Goal: Check status: Check status

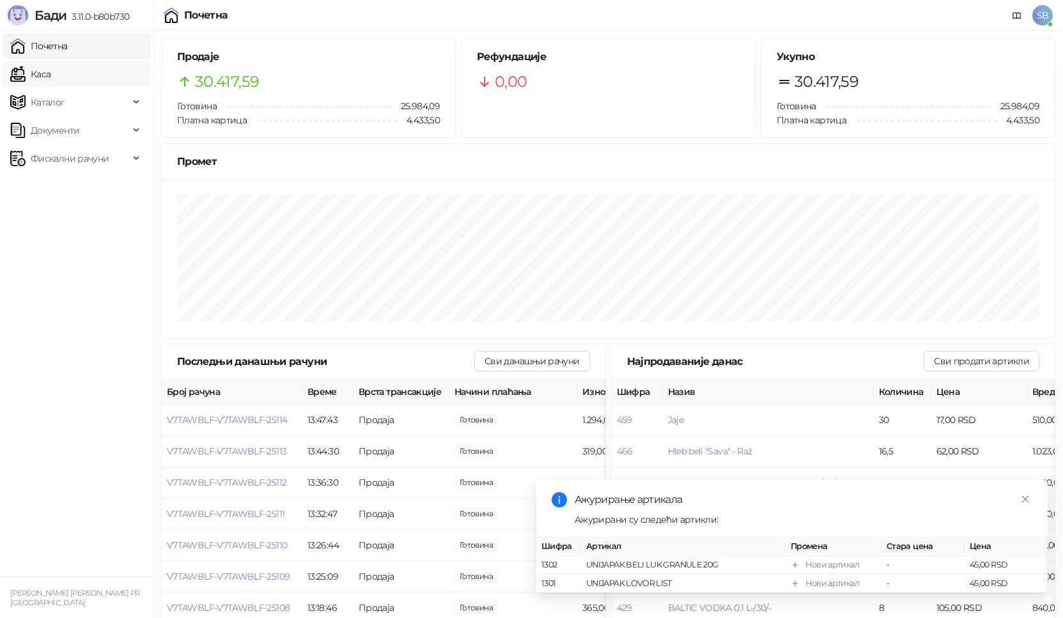
click at [50, 76] on link "Каса" at bounding box center [30, 74] width 40 height 26
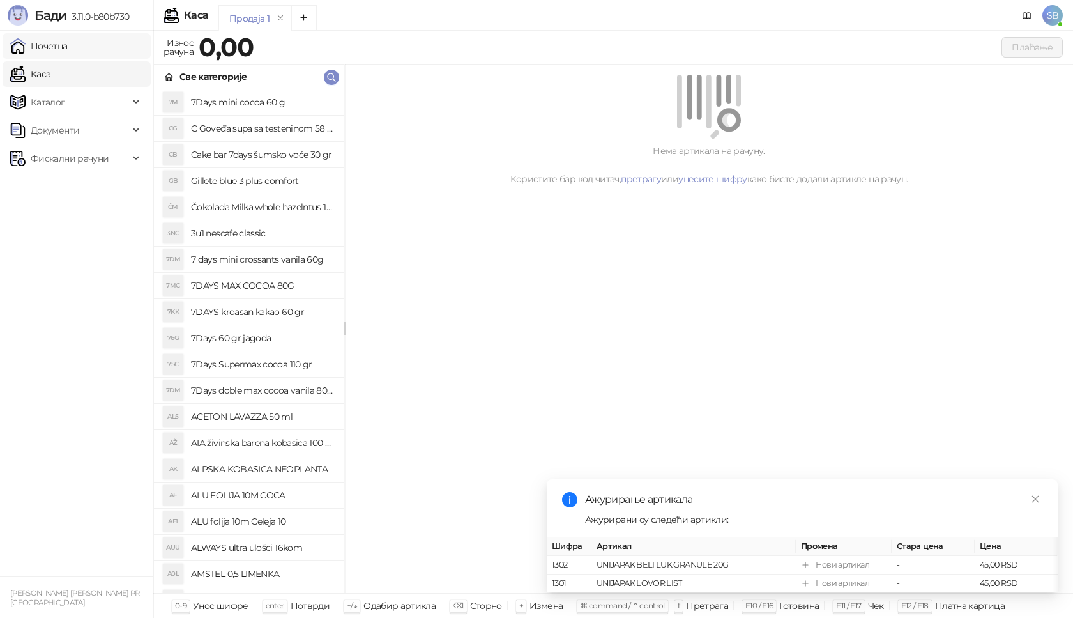
click at [68, 50] on link "Почетна" at bounding box center [39, 46] width 58 height 26
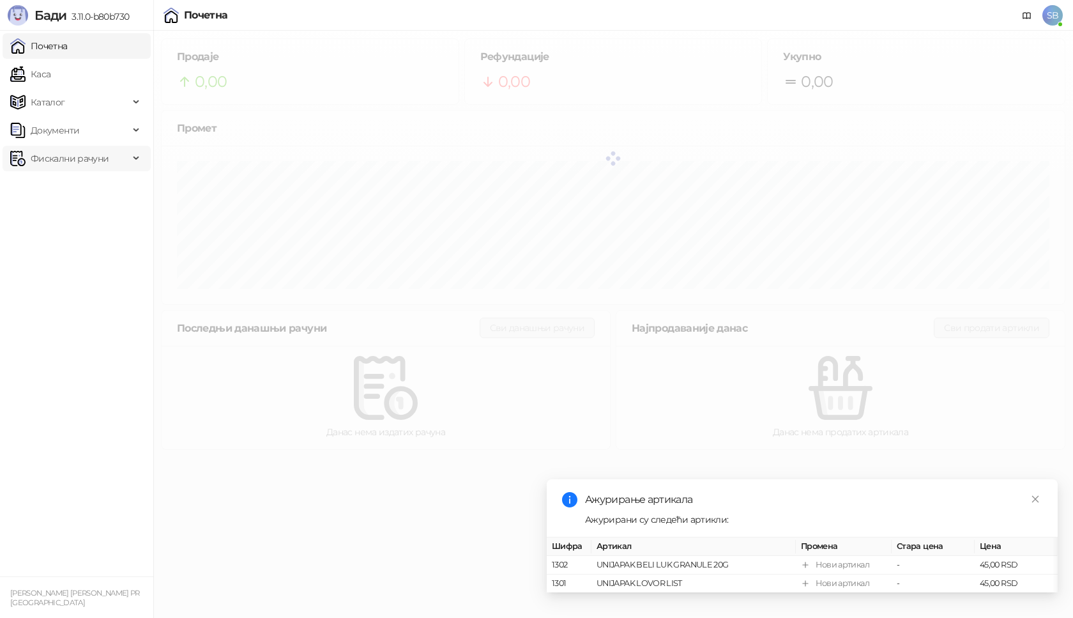
click at [71, 151] on span "Фискални рачуни" at bounding box center [70, 159] width 78 height 26
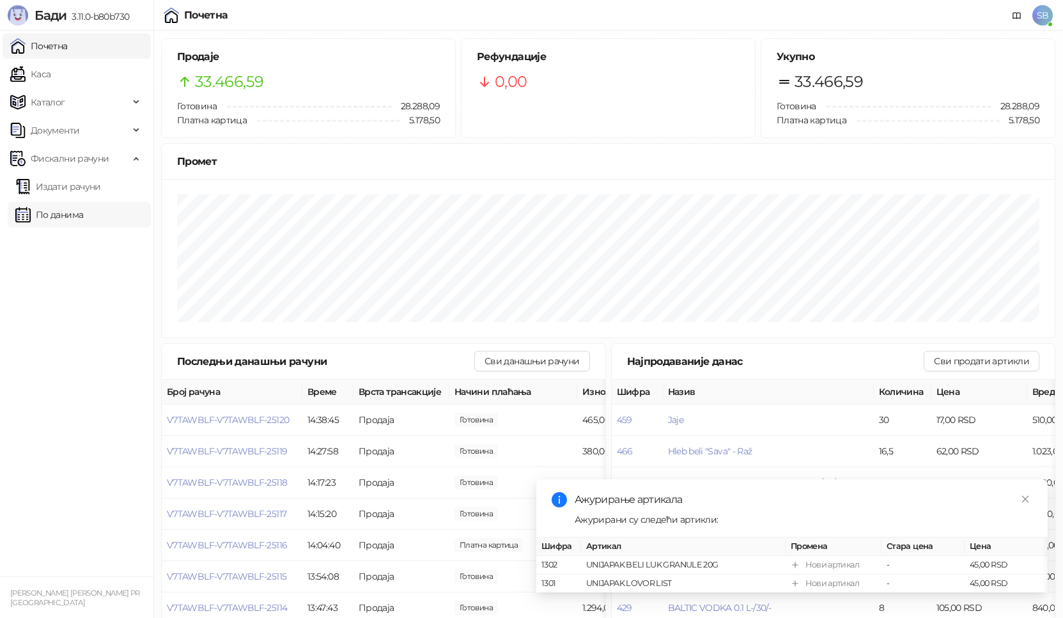
click at [83, 213] on link "По данима" at bounding box center [49, 215] width 68 height 26
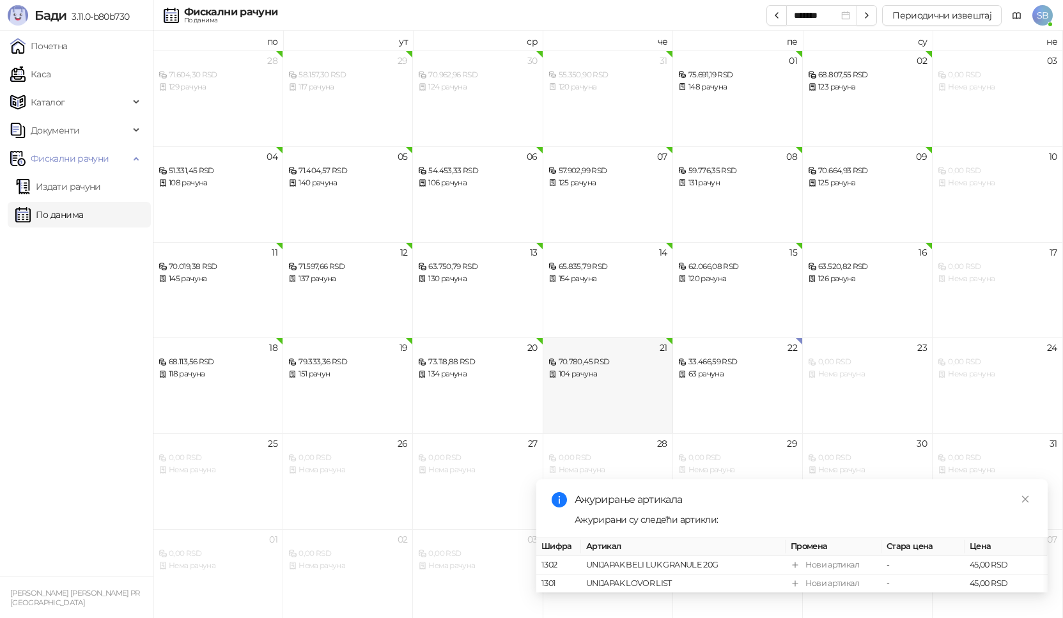
click at [579, 372] on div "104 рачуна" at bounding box center [607, 374] width 119 height 12
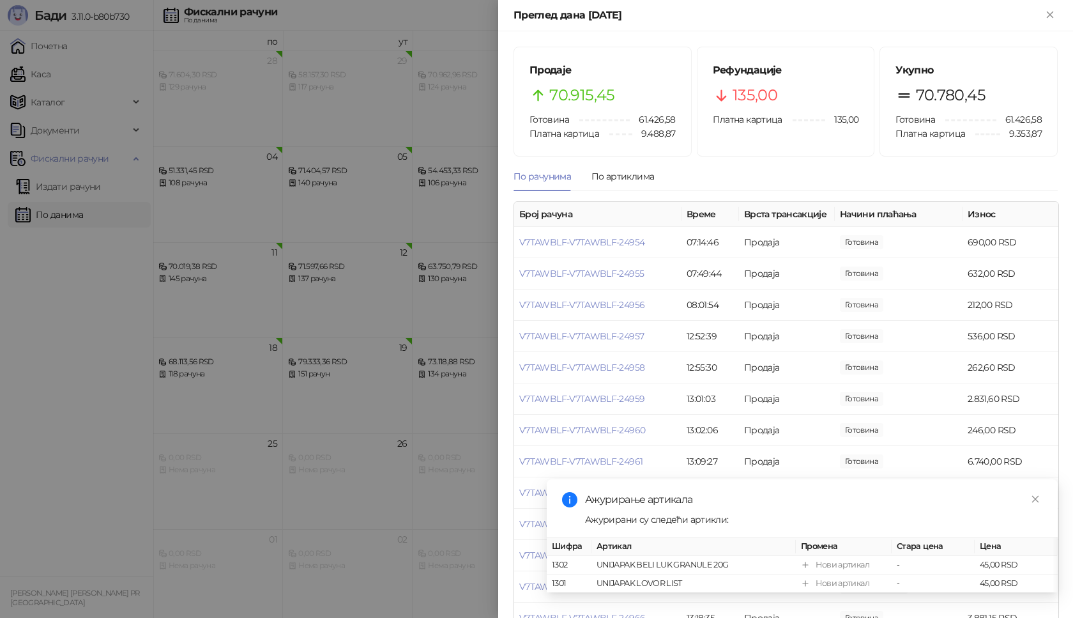
click at [0, 469] on div at bounding box center [536, 309] width 1073 height 618
